Goal: Task Accomplishment & Management: Use online tool/utility

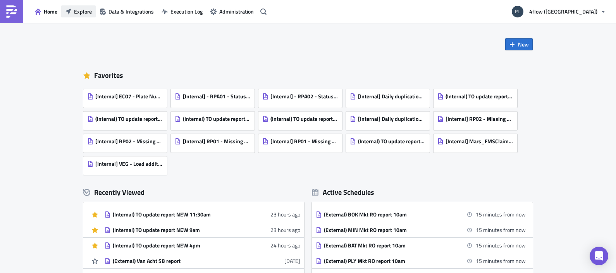
click at [76, 10] on span "Explore" at bounding box center [83, 11] width 18 height 8
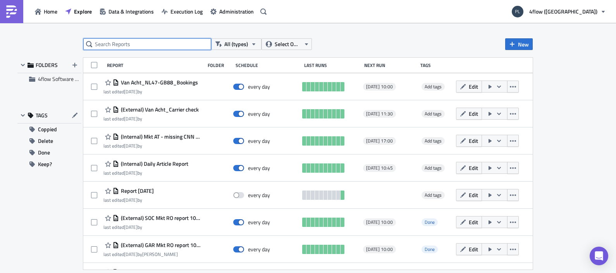
click at [164, 48] on input "text" at bounding box center [147, 44] width 128 height 12
type input "to update"
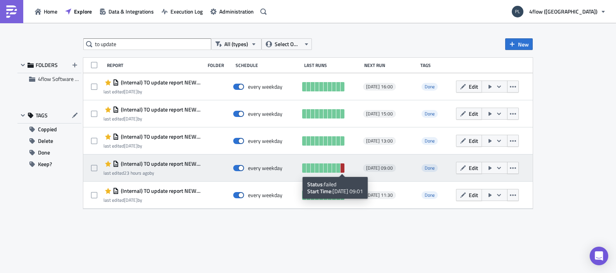
click at [341, 166] on link at bounding box center [342, 167] width 4 height 9
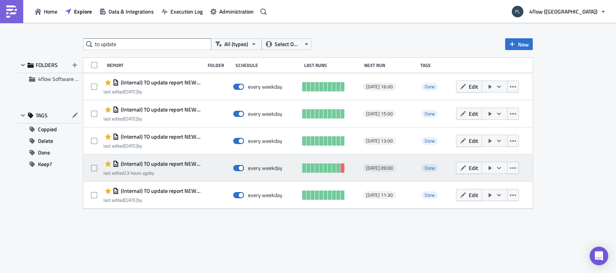
click at [498, 166] on icon "button" at bounding box center [499, 168] width 6 height 6
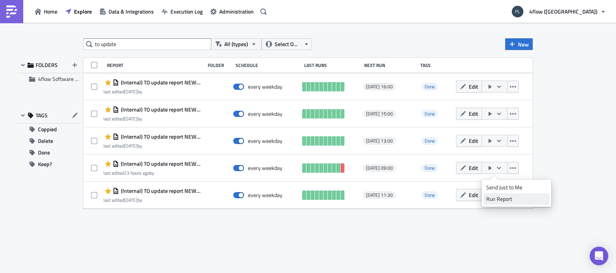
click at [511, 196] on div "Run Report" at bounding box center [516, 199] width 60 height 8
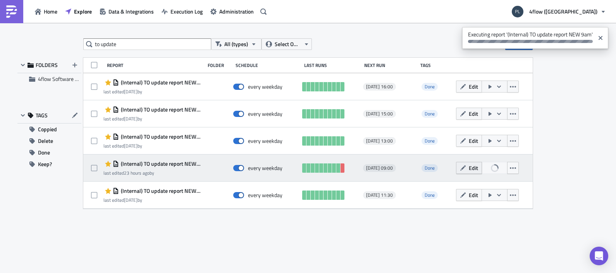
click at [473, 168] on span "Edit" at bounding box center [473, 168] width 9 height 8
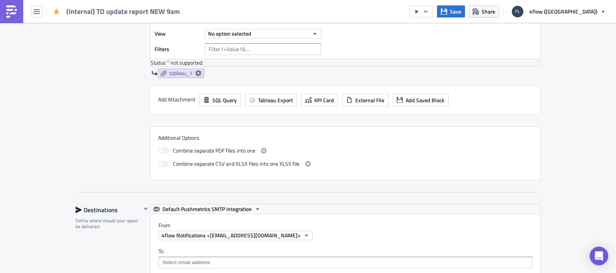
scroll to position [193, 0]
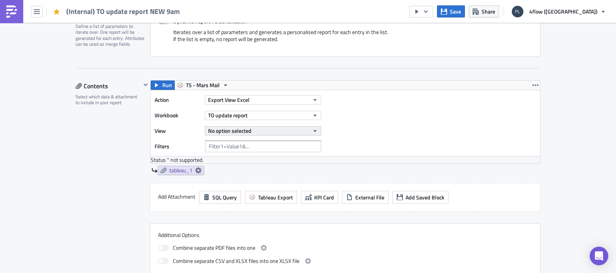
click at [312, 131] on icon "button" at bounding box center [315, 131] width 6 height 6
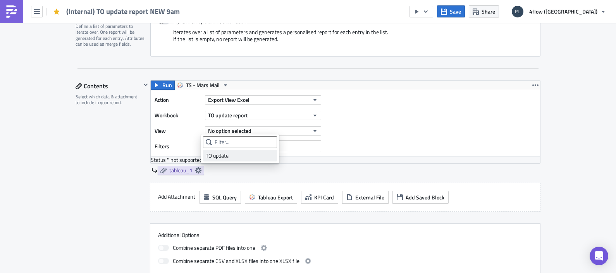
click at [256, 158] on div "TO update" at bounding box center [240, 156] width 69 height 8
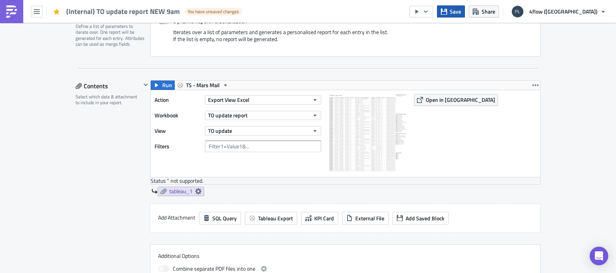
click at [447, 12] on icon "button" at bounding box center [444, 11] width 6 height 6
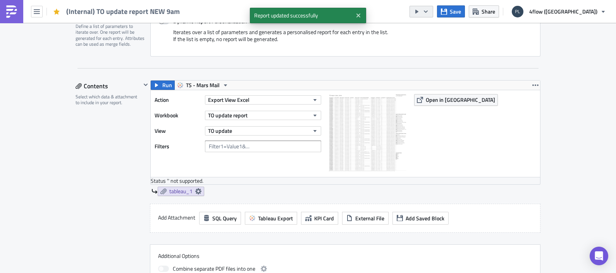
click at [433, 6] on button "button" at bounding box center [421, 12] width 24 height 12
click at [469, 44] on div "Run Report" at bounding box center [483, 42] width 60 height 8
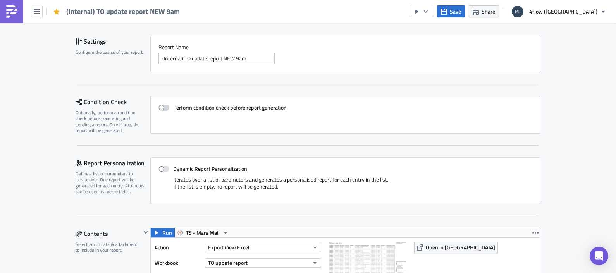
scroll to position [0, 0]
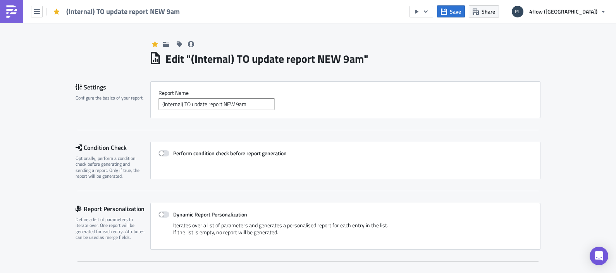
click at [43, 12] on div "(Internal) TO update report NEW 9am" at bounding box center [92, 11] width 184 height 23
click at [38, 11] on icon "button" at bounding box center [37, 11] width 6 height 5
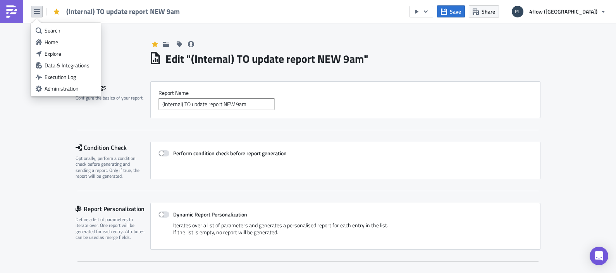
click at [55, 58] on link "Explore" at bounding box center [66, 54] width 66 height 12
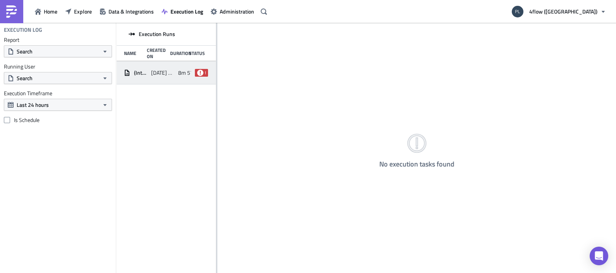
click at [158, 64] on div "(Internal) TO update report NEW 9am 2025-08-12 09:01 8m 57s failed" at bounding box center [166, 72] width 100 height 23
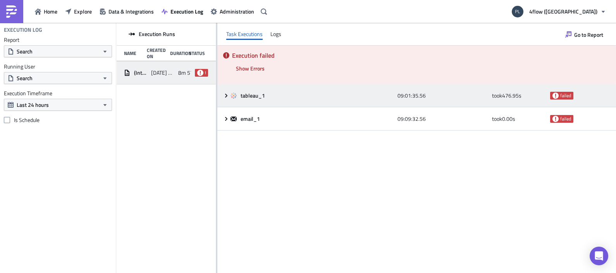
click at [227, 94] on icon at bounding box center [226, 96] width 6 height 6
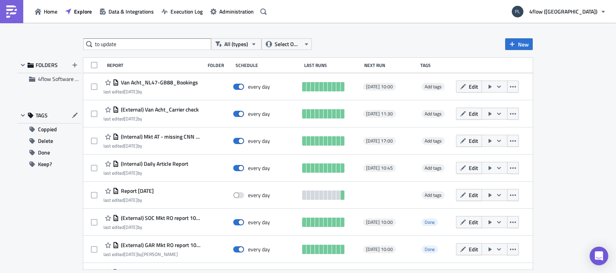
type input "to update"
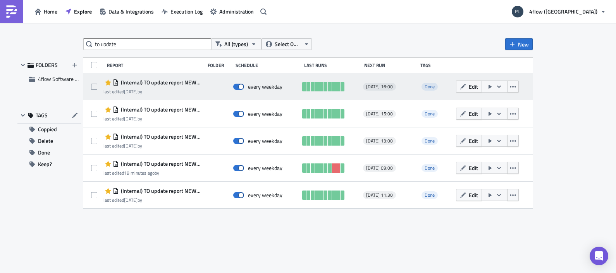
click at [498, 87] on icon "button" at bounding box center [499, 86] width 4 height 2
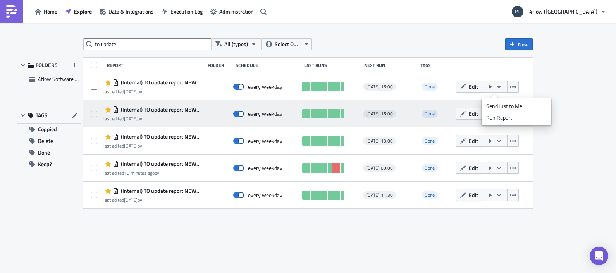
drag, startPoint x: 502, startPoint y: 116, endPoint x: 481, endPoint y: 122, distance: 21.7
click at [503, 116] on div "Run Report" at bounding box center [516, 118] width 60 height 8
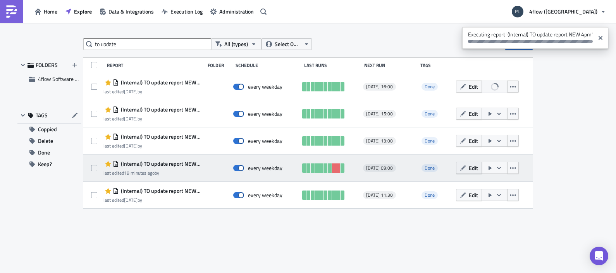
click at [463, 168] on icon "button" at bounding box center [462, 167] width 5 height 5
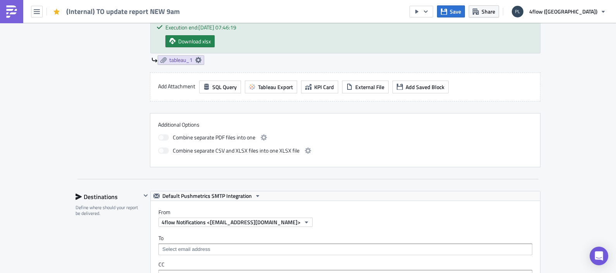
scroll to position [339, 0]
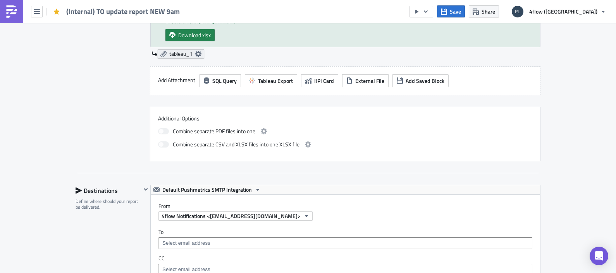
click at [198, 51] on icon at bounding box center [198, 54] width 6 height 6
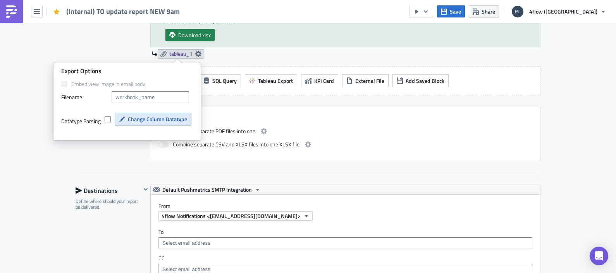
click at [163, 117] on span "Change Column Datatype" at bounding box center [157, 119] width 59 height 8
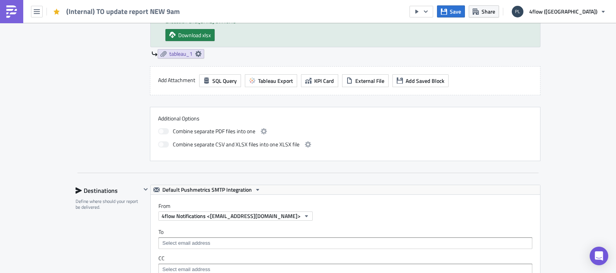
click at [576, 106] on div "Edit " (Internal) TO update report NEW 9am " Settings Configure the basics of y…" at bounding box center [308, 176] width 616 height 985
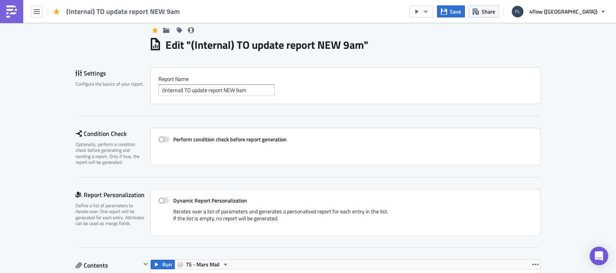
scroll to position [0, 0]
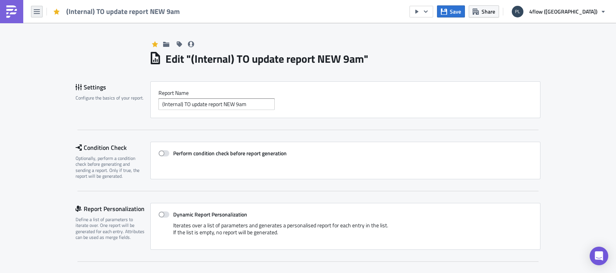
click at [34, 9] on icon "button" at bounding box center [37, 12] width 6 height 6
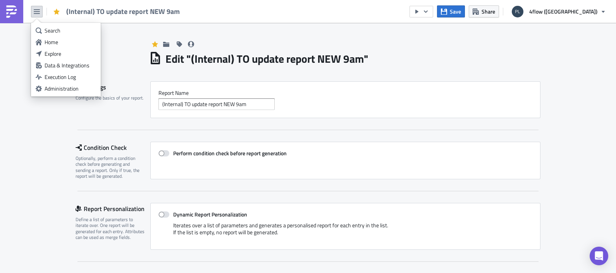
click at [59, 54] on div "Explore" at bounding box center [71, 54] width 52 height 8
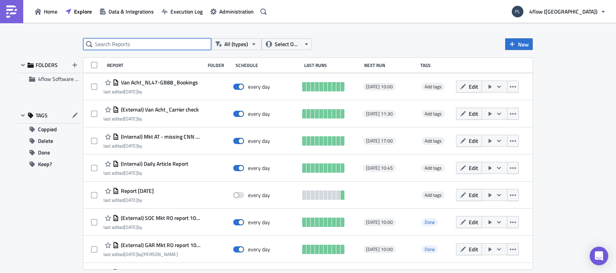
click at [161, 41] on input "text" at bounding box center [147, 44] width 128 height 12
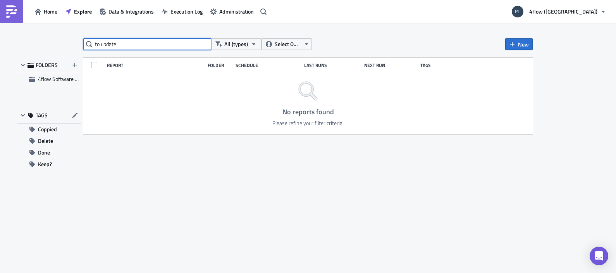
type input "to update"
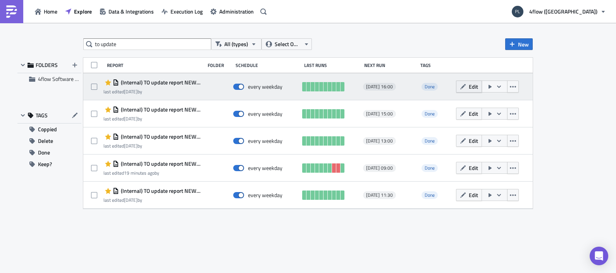
click at [470, 83] on span "Edit" at bounding box center [473, 87] width 9 height 8
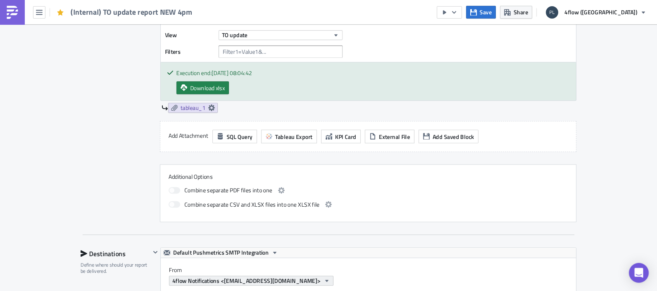
scroll to position [339, 0]
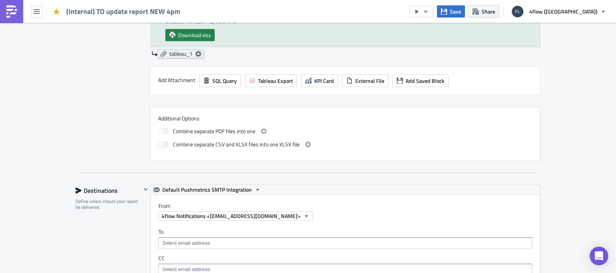
click at [198, 52] on icon at bounding box center [198, 54] width 6 height 6
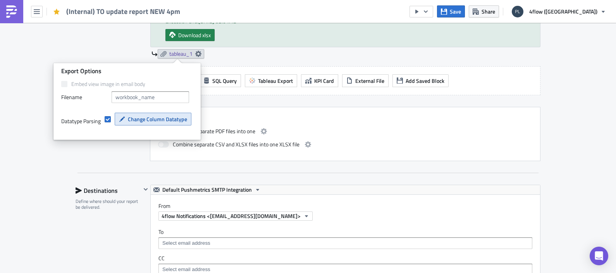
click at [176, 121] on span "Change Column Datatype" at bounding box center [157, 119] width 59 height 8
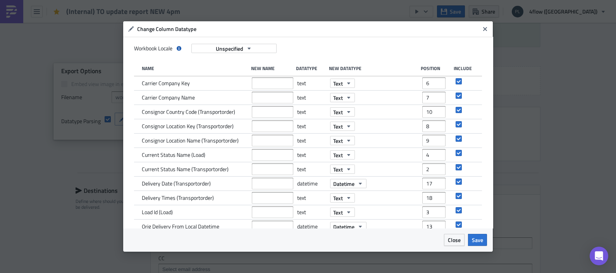
drag, startPoint x: 276, startPoint y: 240, endPoint x: 277, endPoint y: 245, distance: 5.2
click at [276, 240] on div "Close Save" at bounding box center [308, 240] width 358 height 12
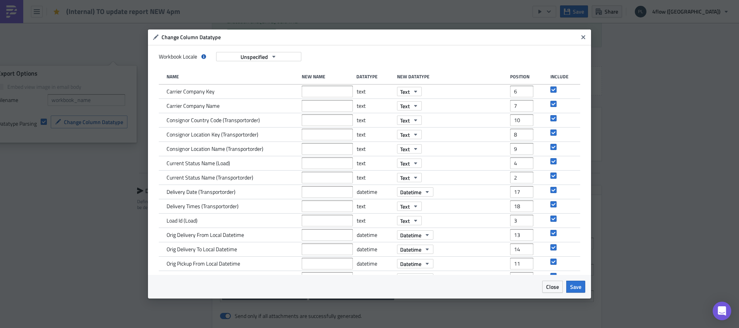
scroll to position [339, 0]
click at [581, 39] on icon "Close" at bounding box center [583, 37] width 4 height 4
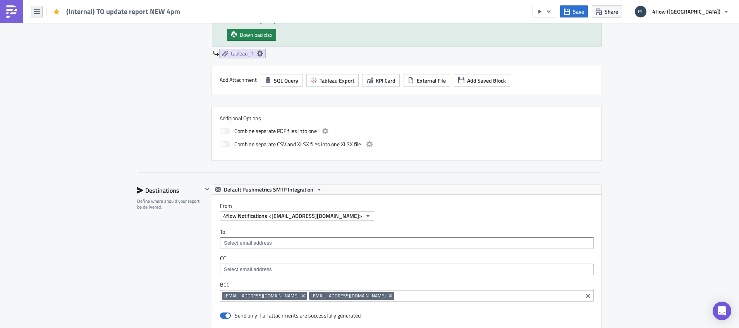
click at [38, 12] on icon "button" at bounding box center [37, 11] width 6 height 5
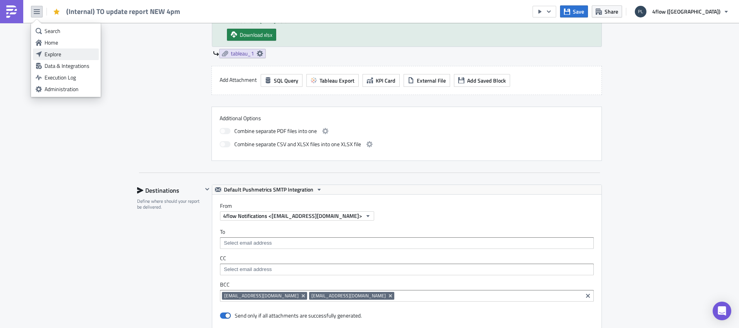
click at [55, 52] on div "Explore" at bounding box center [71, 54] width 52 height 8
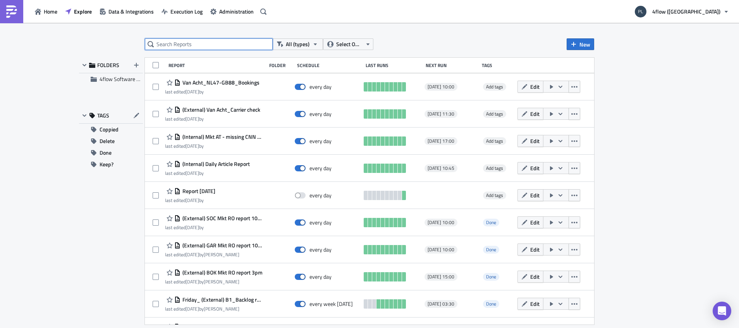
click at [220, 41] on input "text" at bounding box center [209, 44] width 128 height 12
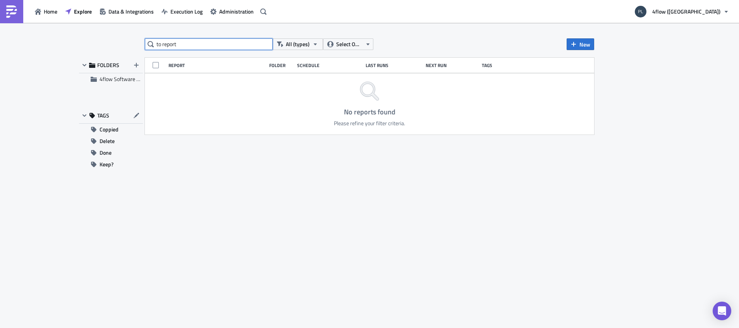
drag, startPoint x: 194, startPoint y: 46, endPoint x: 162, endPoint y: 49, distance: 32.3
click at [162, 49] on input "to report" at bounding box center [209, 44] width 128 height 12
type input "to update"
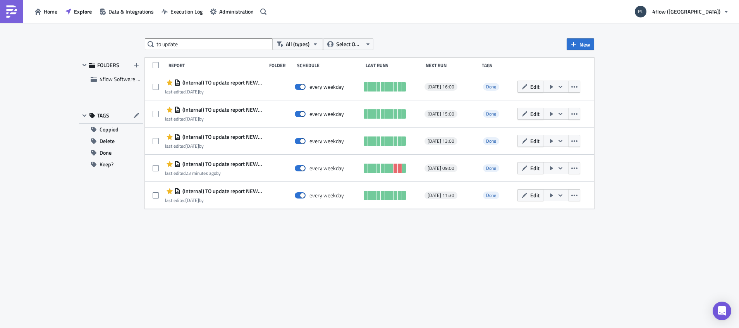
click at [529, 170] on button "Edit" at bounding box center [530, 168] width 26 height 12
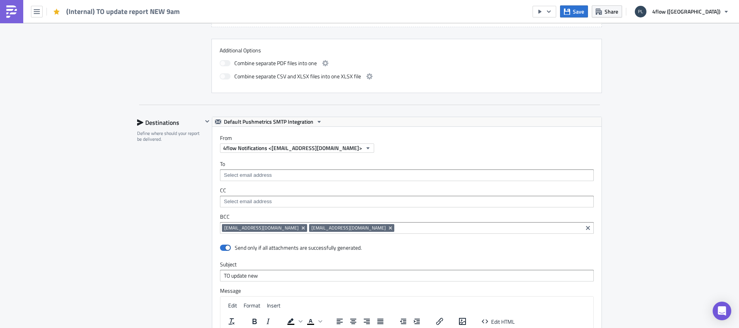
scroll to position [290, 0]
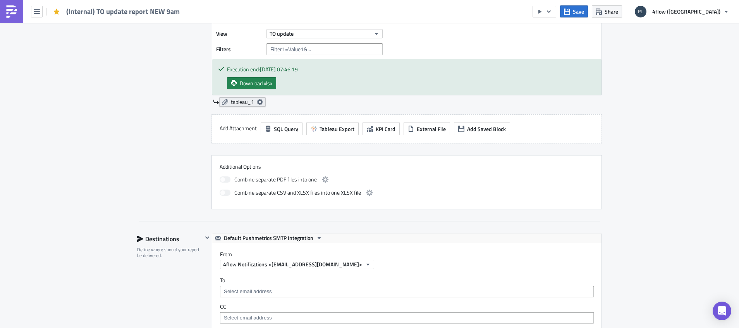
click at [257, 103] on icon at bounding box center [260, 102] width 6 height 6
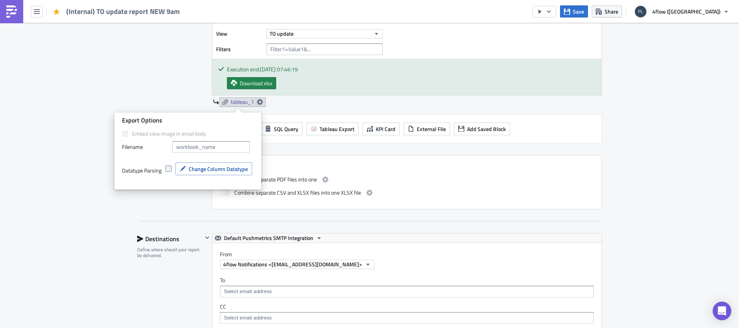
click at [168, 169] on span at bounding box center [168, 168] width 6 height 6
click at [168, 169] on input "checkbox" at bounding box center [169, 168] width 5 height 5
checkbox input "true"
click at [208, 172] on span "Change Column Datatype" at bounding box center [218, 169] width 59 height 8
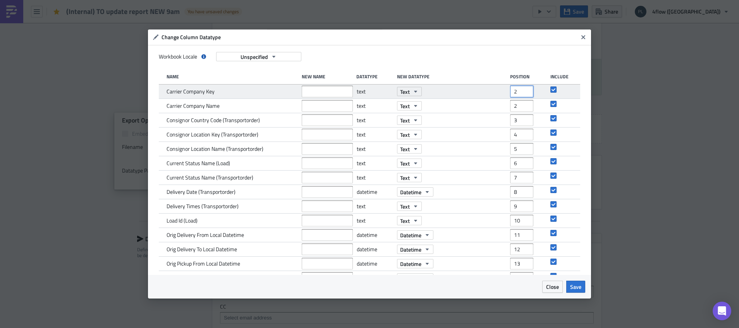
click at [521, 88] on input "2" at bounding box center [521, 92] width 23 height 12
click at [521, 88] on input "3" at bounding box center [521, 92] width 23 height 12
click at [521, 88] on input "4" at bounding box center [521, 92] width 23 height 12
click at [521, 88] on input "5" at bounding box center [521, 92] width 23 height 12
type input "6"
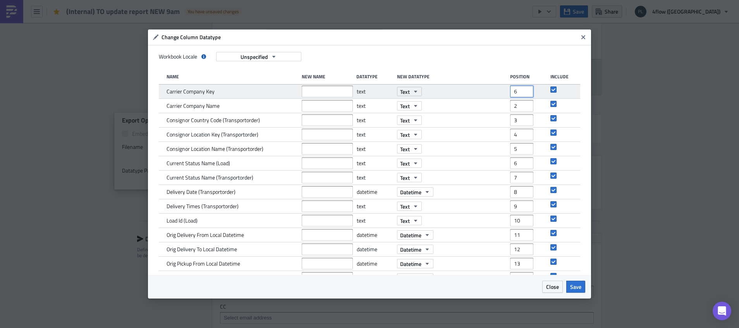
click at [521, 88] on input "6" at bounding box center [521, 92] width 23 height 12
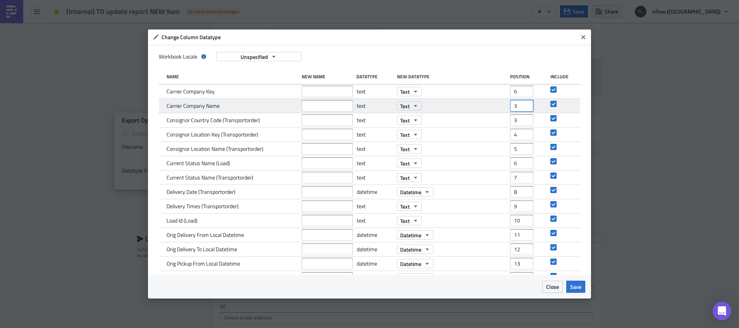
click at [519, 104] on input "3" at bounding box center [521, 106] width 23 height 12
click at [519, 104] on input "4" at bounding box center [521, 106] width 23 height 12
click at [519, 104] on input "5" at bounding box center [521, 106] width 23 height 12
click at [519, 104] on input "6" at bounding box center [521, 106] width 23 height 12
click at [519, 104] on input "7" at bounding box center [521, 106] width 23 height 12
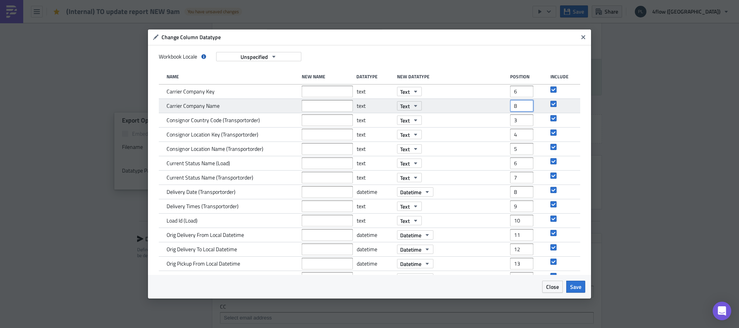
click at [519, 104] on input "8" at bounding box center [521, 106] width 23 height 12
type input "7"
click at [519, 110] on input "7" at bounding box center [521, 106] width 23 height 12
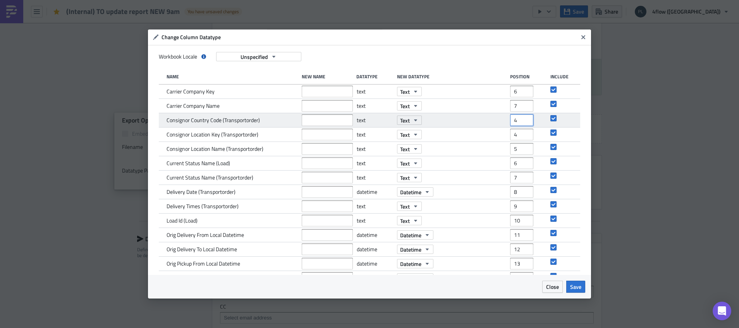
click at [518, 117] on input "4" at bounding box center [521, 120] width 23 height 12
click at [518, 117] on input "5" at bounding box center [521, 120] width 23 height 12
click at [518, 117] on input "6" at bounding box center [521, 120] width 23 height 12
click at [518, 117] on input "7" at bounding box center [521, 120] width 23 height 12
click at [519, 117] on input "8" at bounding box center [521, 120] width 23 height 12
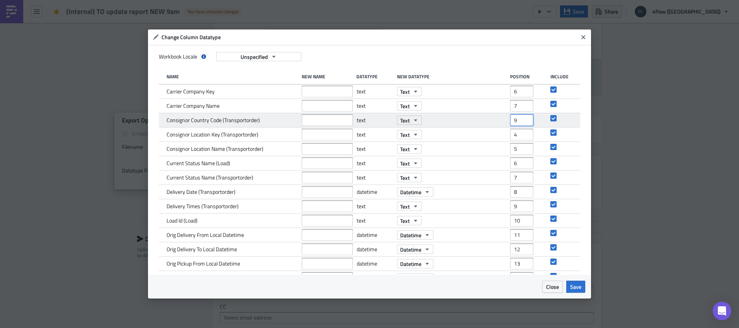
click at [519, 117] on input "9" at bounding box center [521, 120] width 23 height 12
type input "10"
click at [519, 117] on input "10" at bounding box center [521, 120] width 23 height 12
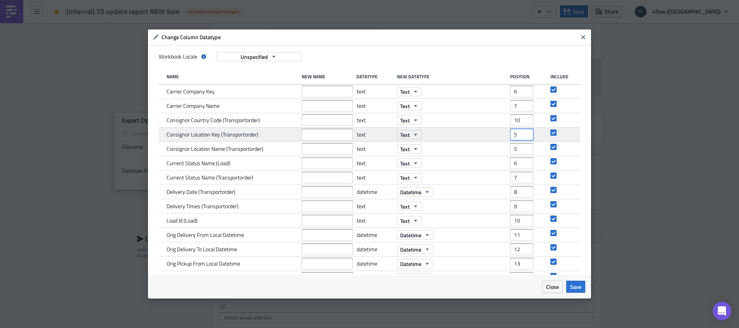
click at [520, 133] on input "5" at bounding box center [521, 135] width 23 height 12
click at [520, 133] on input "6" at bounding box center [521, 135] width 23 height 12
click at [520, 133] on input "7" at bounding box center [521, 135] width 23 height 12
type input "8"
click at [520, 133] on input "8" at bounding box center [521, 135] width 23 height 12
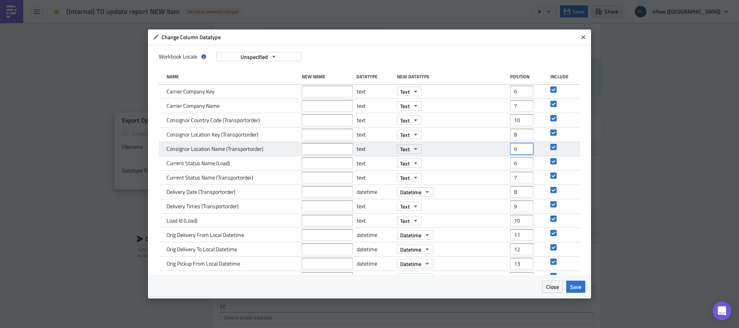
click at [519, 146] on input "6" at bounding box center [521, 149] width 23 height 12
click at [519, 146] on input "7" at bounding box center [521, 149] width 23 height 12
click at [519, 146] on input "8" at bounding box center [521, 149] width 23 height 12
type input "9"
click at [519, 146] on input "9" at bounding box center [521, 149] width 23 height 12
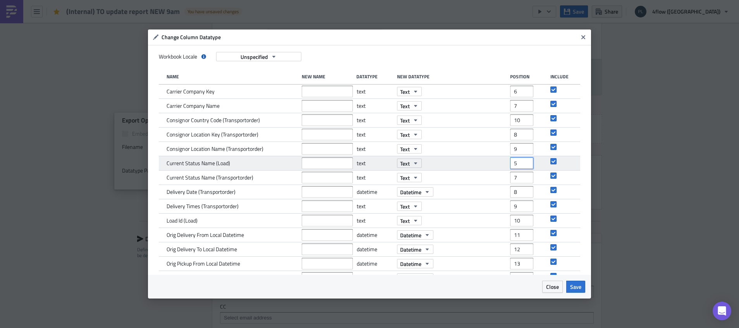
click at [521, 168] on input "5" at bounding box center [521, 163] width 23 height 12
type input "4"
click at [518, 167] on input "4" at bounding box center [521, 163] width 23 height 12
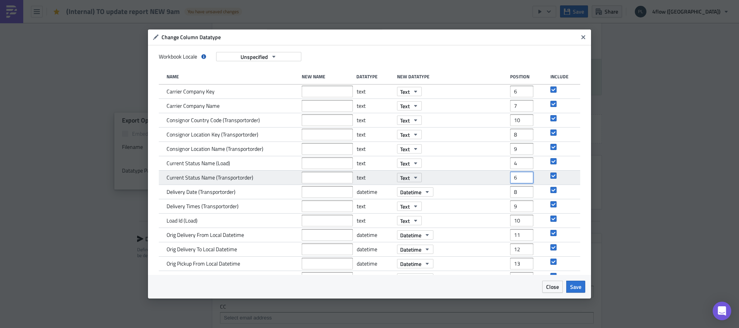
click at [520, 180] on input "6" at bounding box center [521, 178] width 23 height 12
click at [520, 180] on input "5" at bounding box center [521, 178] width 23 height 12
click at [520, 180] on input "4" at bounding box center [521, 178] width 23 height 12
click at [520, 180] on input "3" at bounding box center [521, 178] width 23 height 12
type input "2"
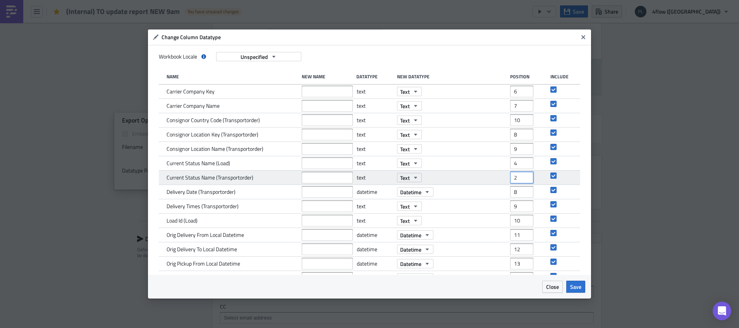
click at [520, 180] on input "2" at bounding box center [521, 178] width 23 height 12
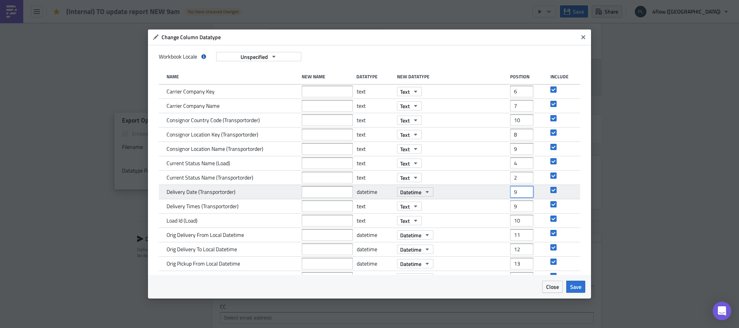
click at [519, 189] on input "9" at bounding box center [521, 192] width 23 height 12
click at [519, 188] on input "10" at bounding box center [521, 192] width 23 height 12
click at [519, 188] on input "11" at bounding box center [521, 192] width 23 height 12
click at [519, 188] on input "12" at bounding box center [521, 192] width 23 height 12
click at [519, 188] on input "13" at bounding box center [521, 192] width 23 height 12
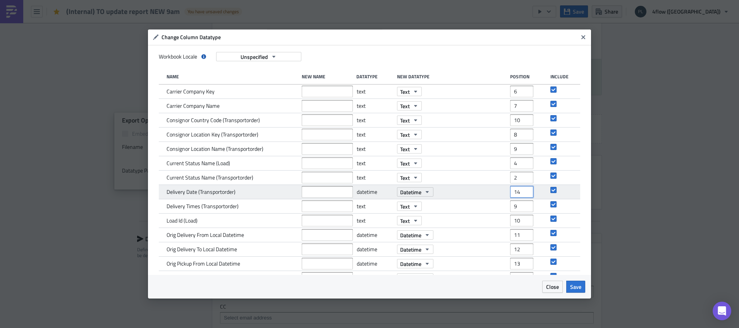
click at [519, 188] on input "14" at bounding box center [521, 192] width 23 height 12
click at [519, 188] on input "15" at bounding box center [521, 192] width 23 height 12
click at [519, 188] on input "16" at bounding box center [521, 192] width 23 height 12
type input "17"
click at [519, 188] on input "17" at bounding box center [521, 192] width 23 height 12
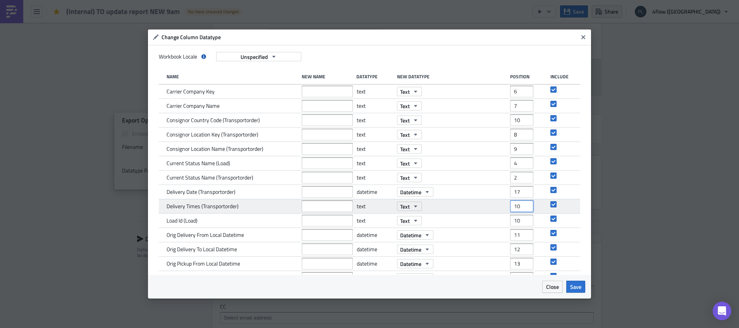
click at [521, 203] on input "10" at bounding box center [521, 206] width 23 height 12
click at [521, 203] on input "11" at bounding box center [521, 206] width 23 height 12
click at [521, 203] on input "12" at bounding box center [521, 206] width 23 height 12
click at [521, 203] on input "13" at bounding box center [521, 206] width 23 height 12
click at [521, 203] on input "14" at bounding box center [521, 206] width 23 height 12
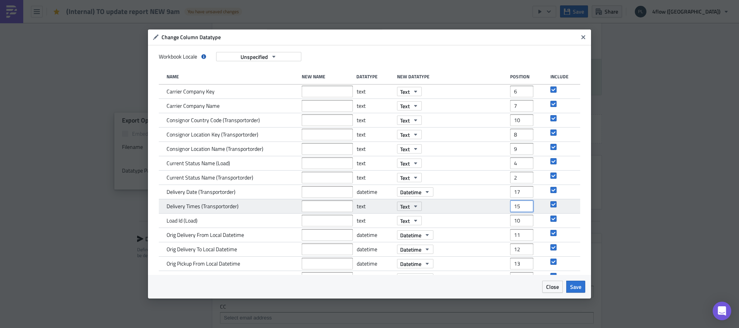
click at [521, 203] on input "15" at bounding box center [521, 206] width 23 height 12
click at [521, 203] on input "16" at bounding box center [521, 206] width 23 height 12
click at [521, 203] on input "17" at bounding box center [521, 206] width 23 height 12
type input "18"
click at [521, 203] on input "18" at bounding box center [521, 206] width 23 height 12
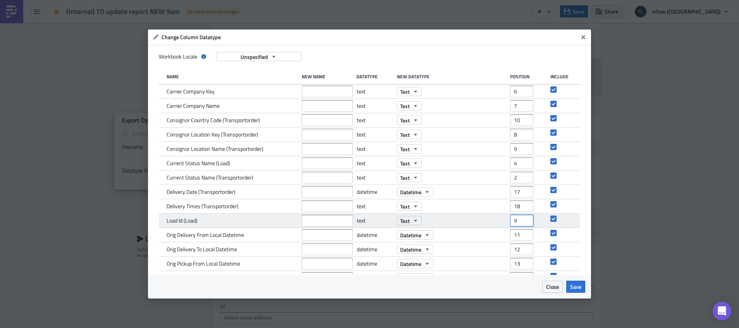
click at [519, 223] on input "9" at bounding box center [521, 221] width 23 height 12
click at [520, 223] on input "8" at bounding box center [521, 221] width 23 height 12
click at [520, 223] on input "7" at bounding box center [521, 221] width 23 height 12
click at [520, 223] on input "6" at bounding box center [521, 221] width 23 height 12
click at [520, 223] on input "5" at bounding box center [521, 221] width 23 height 12
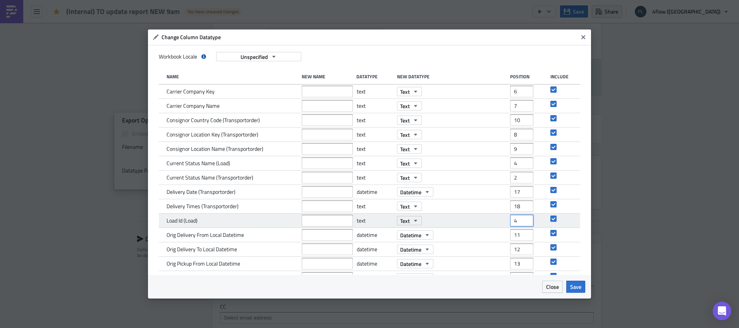
click at [520, 223] on input "4" at bounding box center [521, 221] width 23 height 12
type input "3"
click at [520, 223] on input "3" at bounding box center [521, 221] width 23 height 12
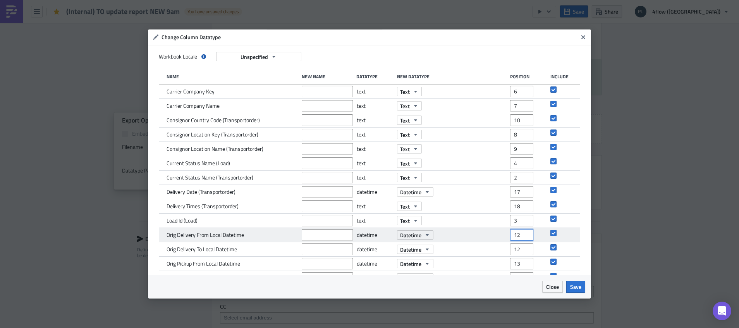
click at [517, 233] on input "12" at bounding box center [521, 235] width 23 height 12
type input "13"
click at [517, 233] on input "13" at bounding box center [521, 235] width 23 height 12
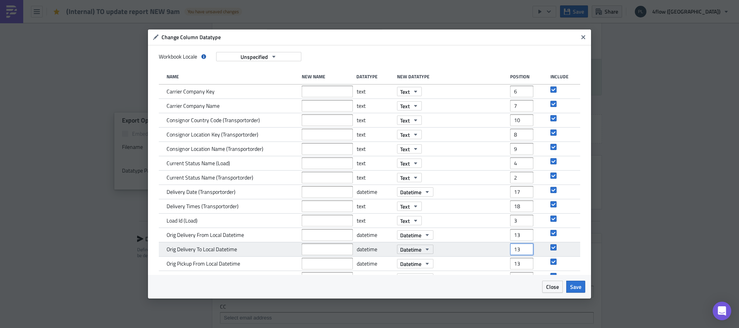
click at [519, 245] on input "13" at bounding box center [521, 249] width 23 height 12
click at [519, 245] on input "14" at bounding box center [521, 249] width 23 height 12
click at [519, 245] on input "15" at bounding box center [521, 249] width 23 height 12
type input "14"
click at [519, 250] on input "14" at bounding box center [521, 249] width 23 height 12
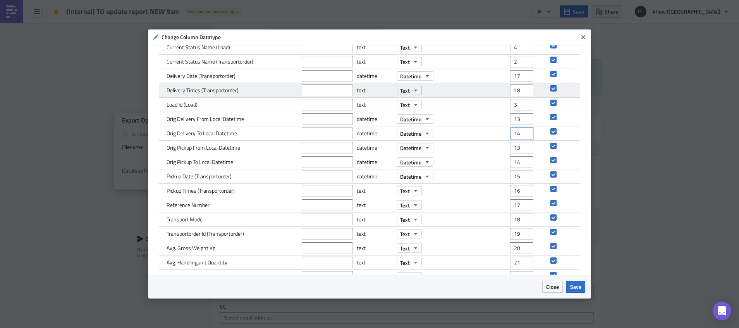
scroll to position [146, 0]
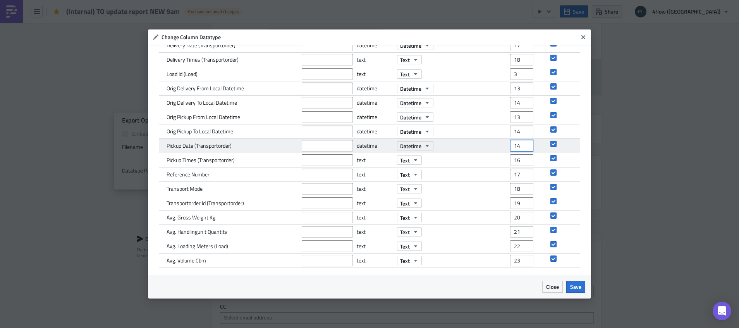
click at [519, 148] on input "14" at bounding box center [521, 146] width 23 height 12
click at [519, 148] on input "13" at bounding box center [521, 146] width 23 height 12
click at [519, 148] on input "12" at bounding box center [521, 146] width 23 height 12
type input "11"
click at [519, 148] on input "11" at bounding box center [521, 146] width 23 height 12
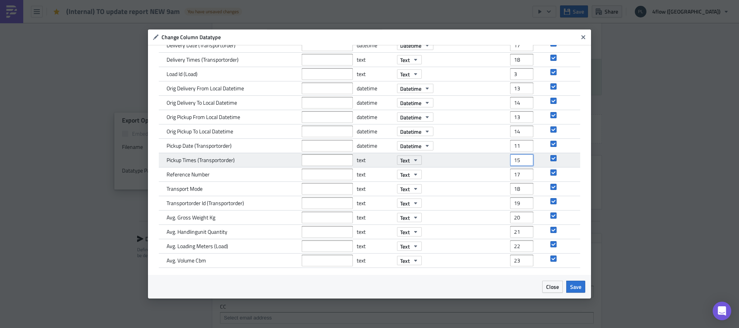
click at [519, 166] on input "15" at bounding box center [521, 160] width 23 height 12
click at [519, 166] on input "14" at bounding box center [521, 160] width 23 height 12
click at [518, 166] on input "13" at bounding box center [521, 160] width 23 height 12
type input "12"
click at [521, 163] on input "12" at bounding box center [521, 160] width 23 height 12
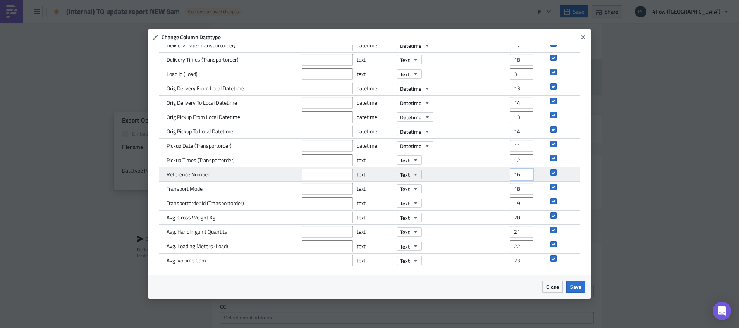
click at [520, 175] on input "16" at bounding box center [521, 174] width 23 height 12
type input "15"
click at [520, 175] on input "15" at bounding box center [521, 174] width 23 height 12
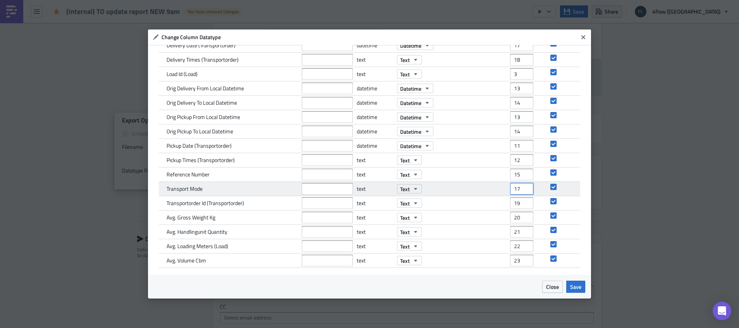
click at [519, 192] on input "17" at bounding box center [521, 189] width 23 height 12
type input "16"
click at [519, 192] on input "16" at bounding box center [521, 189] width 23 height 12
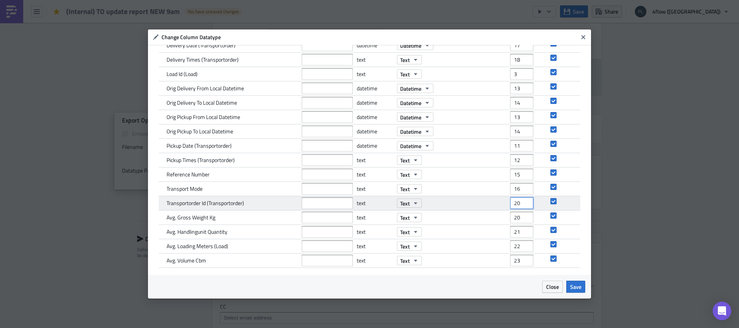
click at [518, 200] on input "20" at bounding box center [521, 203] width 23 height 12
click at [518, 200] on input "21" at bounding box center [521, 203] width 23 height 12
click at [518, 200] on input "22" at bounding box center [521, 203] width 23 height 12
type input "23"
click at [519, 200] on input "23" at bounding box center [521, 203] width 23 height 12
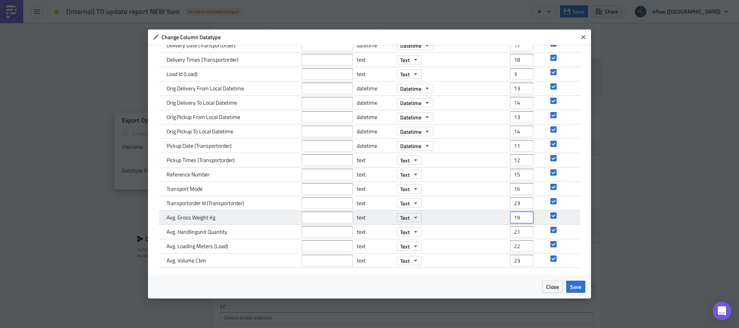
click at [517, 218] on input "19" at bounding box center [521, 217] width 23 height 12
click at [517, 219] on input "18" at bounding box center [521, 217] width 23 height 12
click at [517, 219] on input "17" at bounding box center [521, 217] width 23 height 12
click at [517, 219] on input "16" at bounding box center [521, 217] width 23 height 12
click at [517, 219] on input "15" at bounding box center [521, 217] width 23 height 12
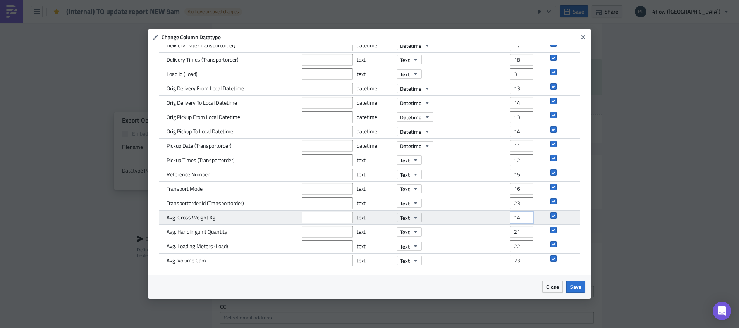
click at [517, 219] on input "14" at bounding box center [521, 217] width 23 height 12
click at [517, 219] on input "13" at bounding box center [521, 217] width 23 height 12
click at [517, 219] on input "12" at bounding box center [521, 217] width 23 height 12
click at [517, 219] on input "11" at bounding box center [521, 217] width 23 height 12
click at [517, 219] on input "10" at bounding box center [521, 217] width 23 height 12
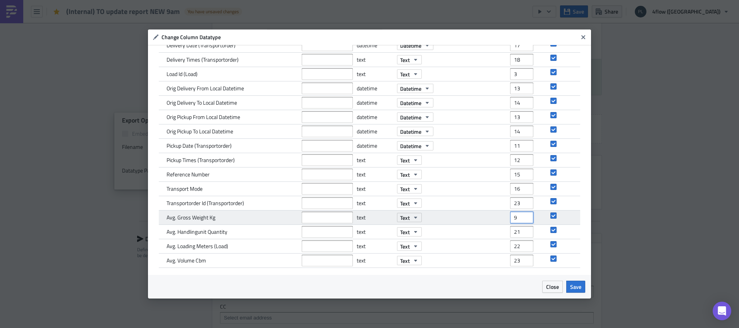
click at [517, 219] on input "9" at bounding box center [521, 217] width 23 height 12
click at [517, 219] on input "8" at bounding box center [521, 217] width 23 height 12
click at [517, 219] on input "7" at bounding box center [521, 217] width 23 height 12
click at [517, 219] on input "6" at bounding box center [521, 217] width 23 height 12
type input "5"
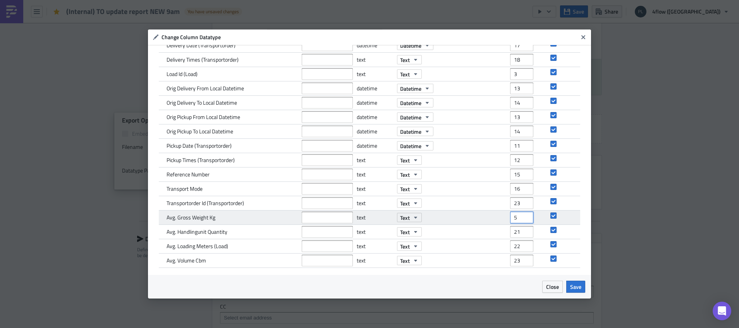
click at [517, 219] on input "5" at bounding box center [521, 217] width 23 height 12
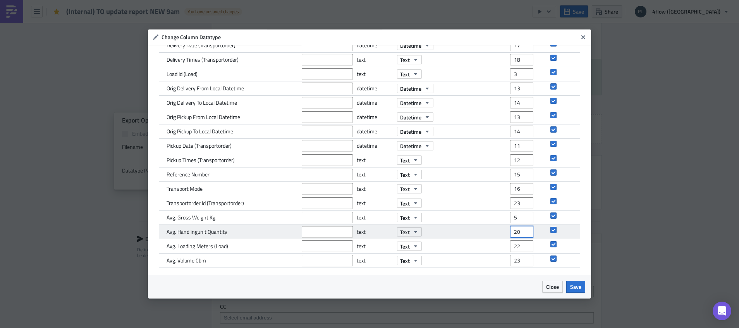
click at [521, 235] on input "20" at bounding box center [521, 232] width 23 height 12
click at [521, 235] on input "19" at bounding box center [521, 232] width 23 height 12
click at [521, 235] on input "18" at bounding box center [521, 232] width 23 height 12
click at [521, 235] on input "17" at bounding box center [521, 232] width 23 height 12
click at [521, 235] on input "16" at bounding box center [521, 232] width 23 height 12
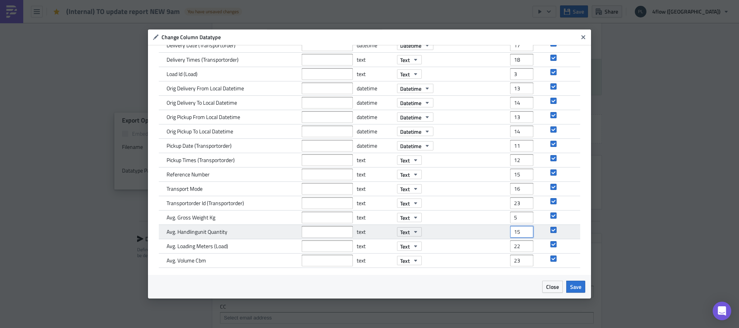
click at [521, 235] on input "15" at bounding box center [521, 232] width 23 height 12
click at [521, 235] on input "14" at bounding box center [521, 232] width 23 height 12
click at [521, 235] on input "13" at bounding box center [521, 232] width 23 height 12
click at [521, 235] on input "12" at bounding box center [521, 232] width 23 height 12
click at [521, 235] on input "11" at bounding box center [521, 232] width 23 height 12
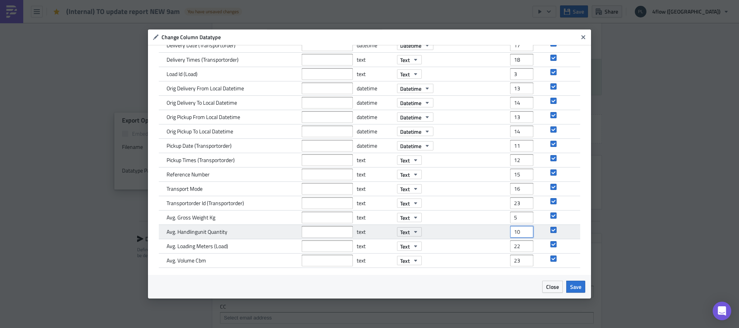
click at [521, 235] on input "10" at bounding box center [521, 232] width 23 height 12
click at [521, 235] on input "9" at bounding box center [521, 232] width 23 height 12
click at [521, 235] on input "8" at bounding box center [521, 232] width 23 height 12
click at [521, 235] on input "7" at bounding box center [521, 232] width 23 height 12
click at [521, 235] on input "6" at bounding box center [521, 232] width 23 height 12
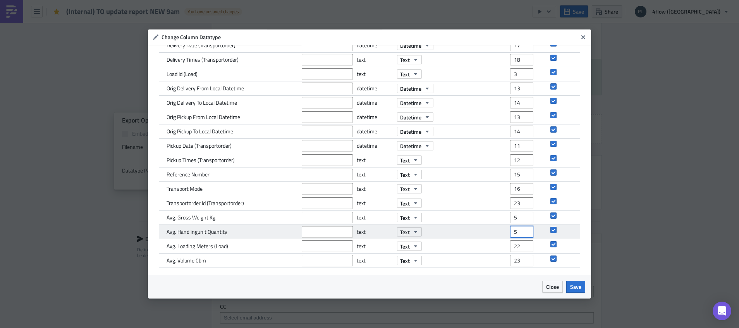
click at [521, 235] on input "5" at bounding box center [521, 232] width 23 height 12
click at [521, 235] on input "4" at bounding box center [521, 232] width 23 height 12
click at [521, 235] on input "3" at bounding box center [521, 232] width 23 height 12
click at [521, 235] on input "2" at bounding box center [521, 232] width 23 height 12
type input "1"
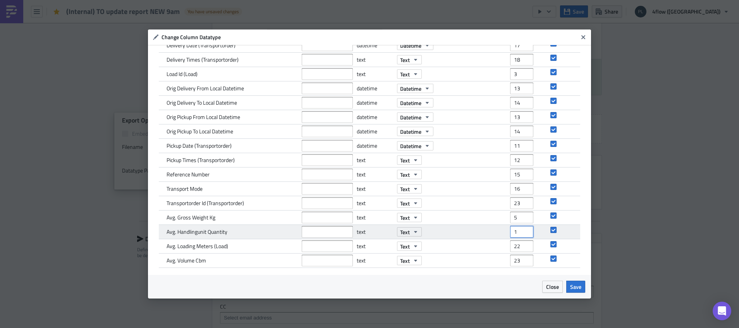
click at [521, 235] on input "1" at bounding box center [521, 232] width 23 height 12
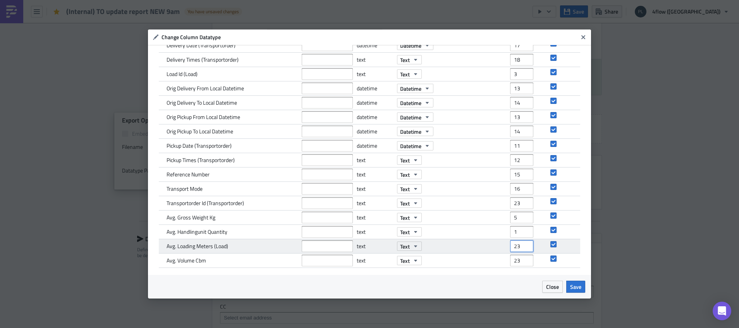
click at [519, 244] on input "23" at bounding box center [521, 246] width 23 height 12
click at [519, 248] on input "22" at bounding box center [521, 246] width 23 height 12
click at [519, 248] on input "21" at bounding box center [521, 246] width 23 height 12
type input "20"
click at [520, 248] on input "20" at bounding box center [521, 246] width 23 height 12
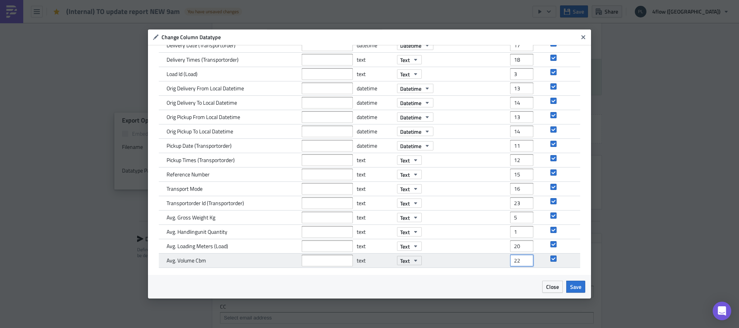
click at [521, 264] on input "22" at bounding box center [521, 260] width 23 height 12
click at [520, 263] on input "21" at bounding box center [521, 260] width 23 height 12
click at [520, 263] on input "20" at bounding box center [521, 260] width 23 height 12
click at [520, 263] on input "19" at bounding box center [521, 260] width 23 height 12
click at [520, 263] on input "18" at bounding box center [521, 260] width 23 height 12
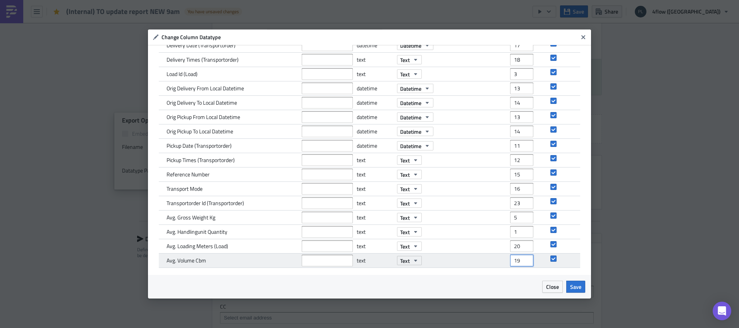
type input "19"
click at [518, 257] on input "19" at bounding box center [521, 260] width 23 height 12
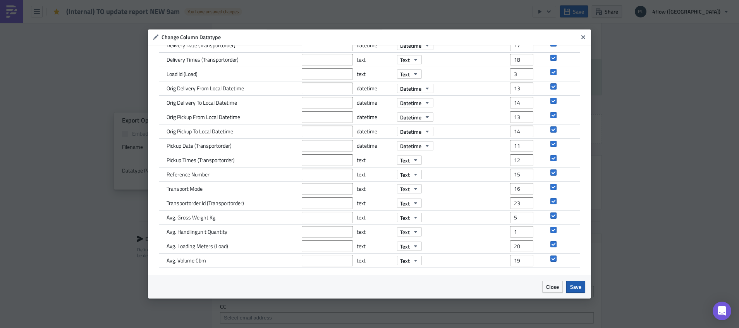
click at [578, 284] on span "Save" at bounding box center [575, 286] width 11 height 8
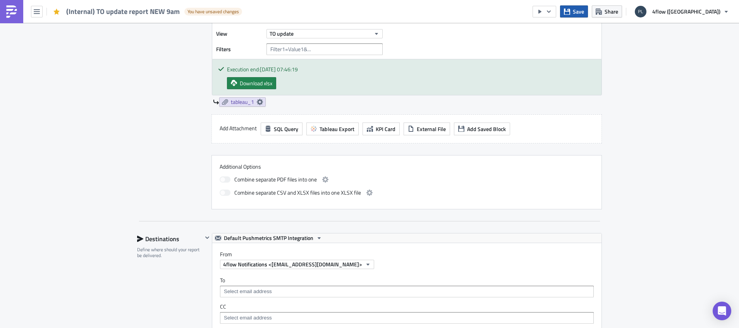
click at [584, 13] on span "Save" at bounding box center [578, 11] width 11 height 8
drag, startPoint x: 608, startPoint y: 14, endPoint x: 669, endPoint y: 100, distance: 105.1
click at [570, 14] on icon "button" at bounding box center [567, 12] width 6 height 6
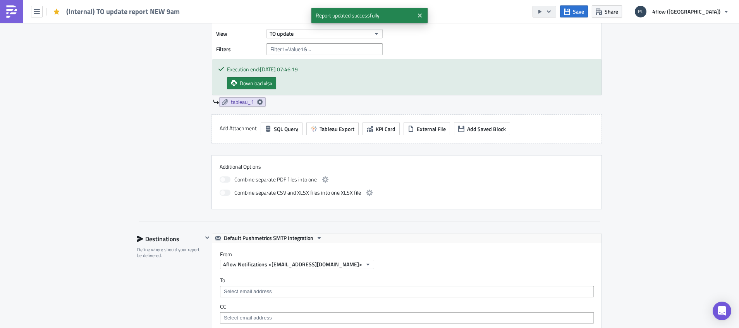
click at [552, 12] on icon "button" at bounding box center [549, 12] width 6 height 6
click at [597, 43] on div "Run Report" at bounding box center [606, 43] width 60 height 8
